Goal: Find specific page/section: Find specific page/section

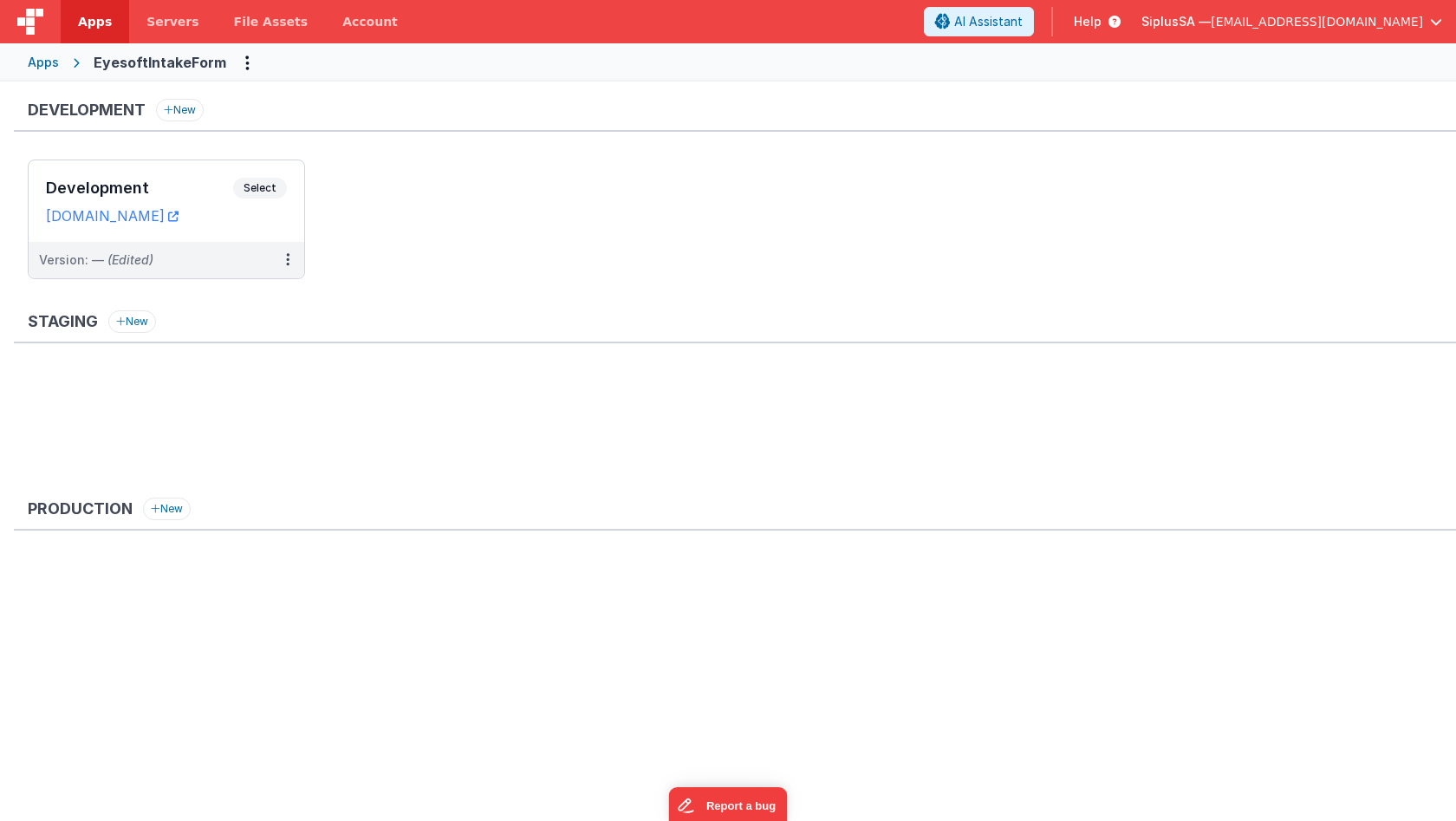
click at [52, 59] on div "Apps" at bounding box center [43, 63] width 31 height 17
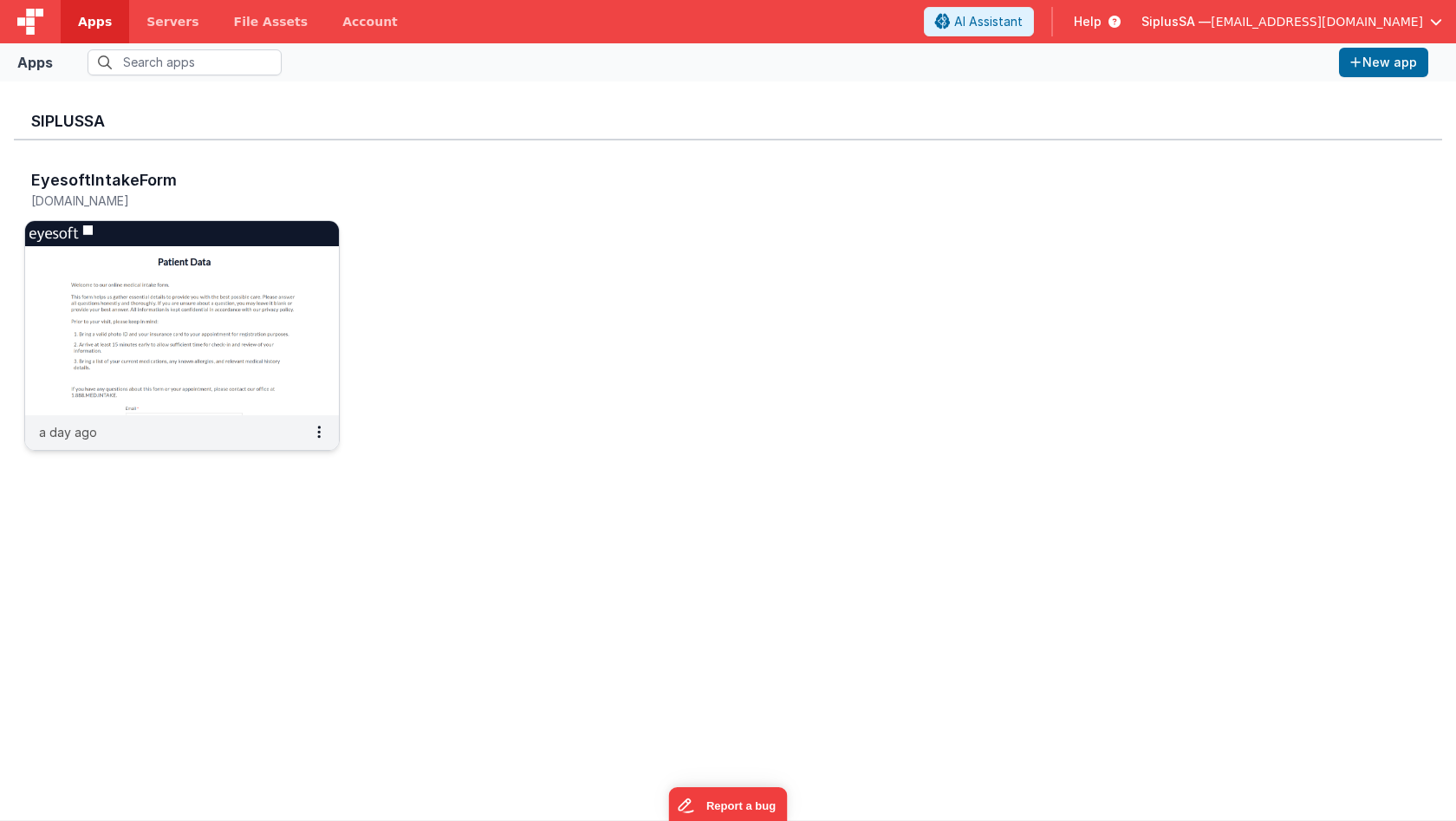
click at [238, 325] on img at bounding box center [181, 317] width 314 height 194
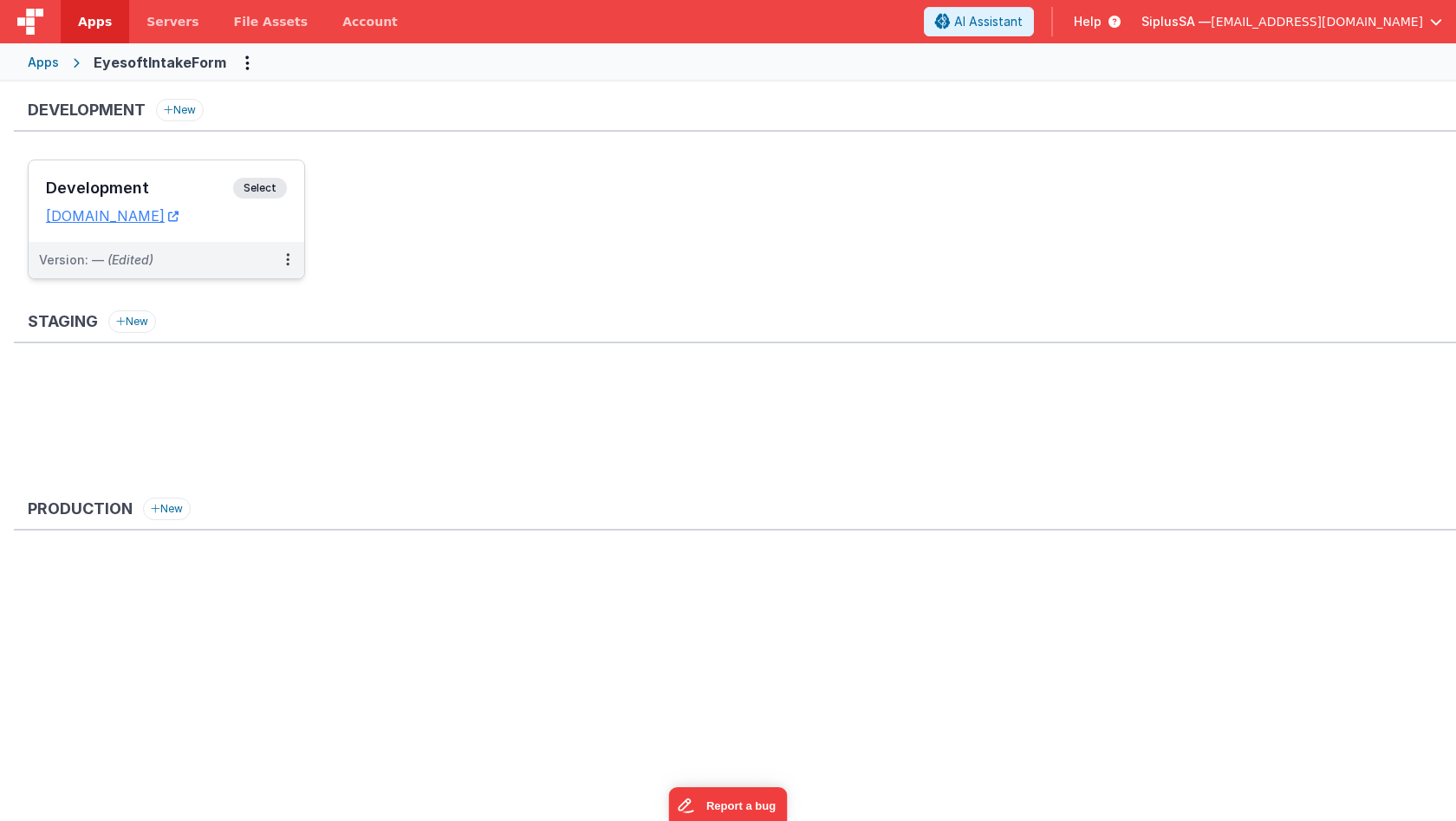
click at [265, 185] on span "Select" at bounding box center [261, 188] width 54 height 21
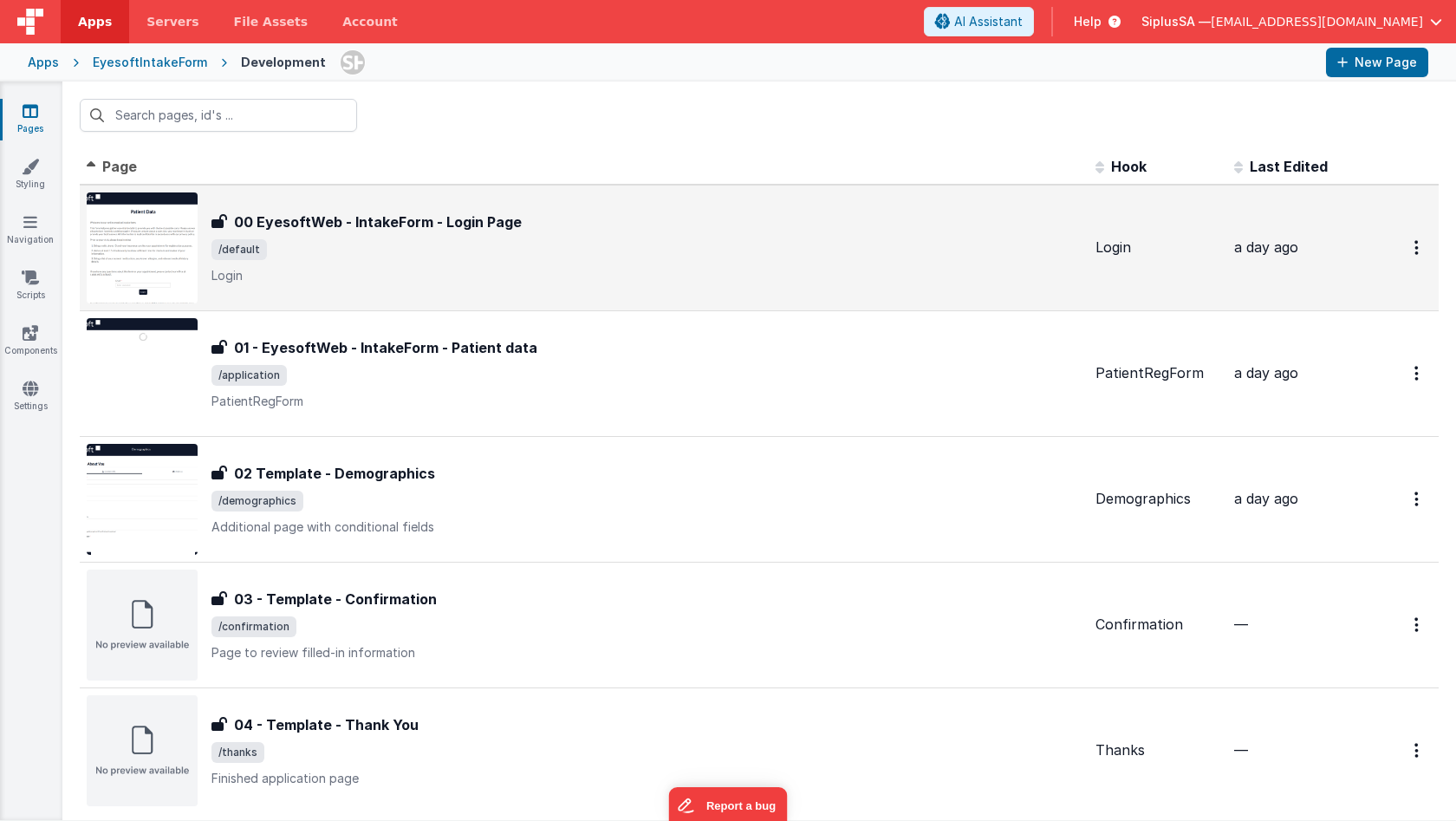
click at [435, 268] on p "Login" at bounding box center [646, 276] width 870 height 17
